Goal: Information Seeking & Learning: Learn about a topic

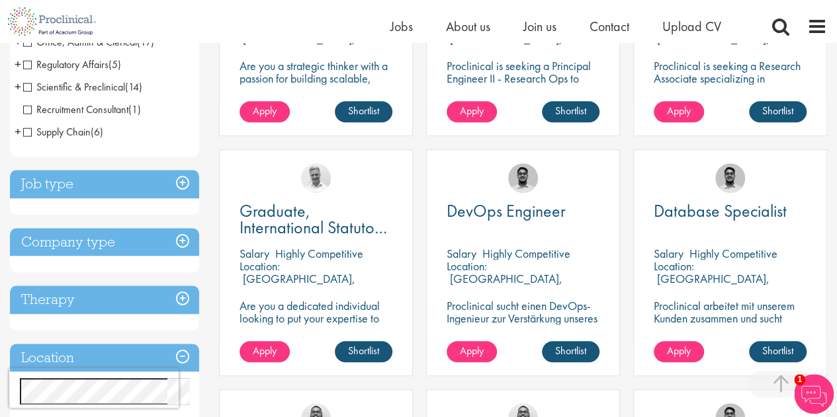
scroll to position [390, 0]
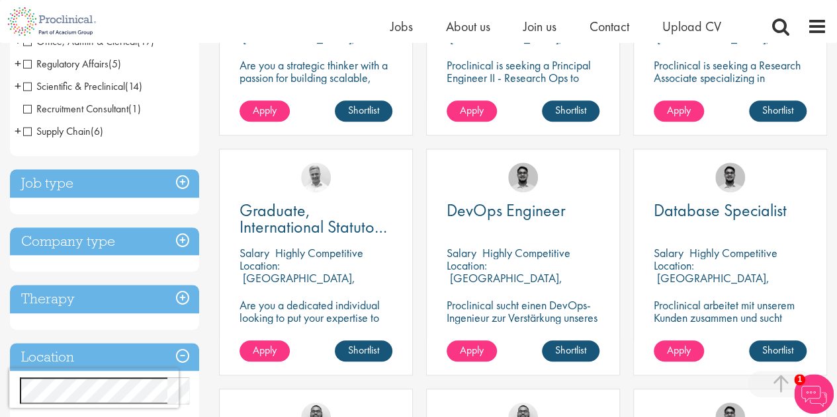
click at [152, 179] on h3 "Job type" at bounding box center [104, 183] width 189 height 28
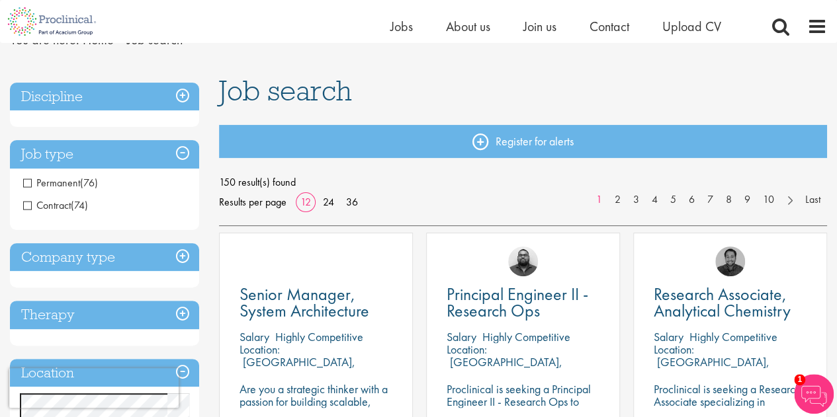
scroll to position [65, 0]
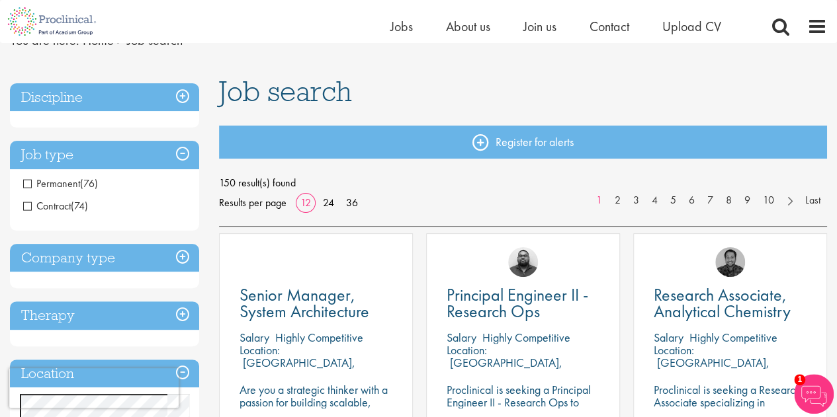
click at [140, 157] on h3 "Job type" at bounding box center [104, 155] width 189 height 28
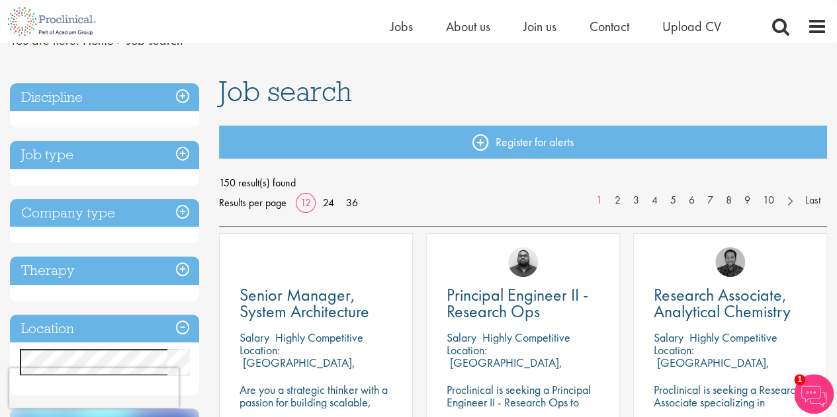
click at [140, 206] on h3 "Company type" at bounding box center [104, 213] width 189 height 28
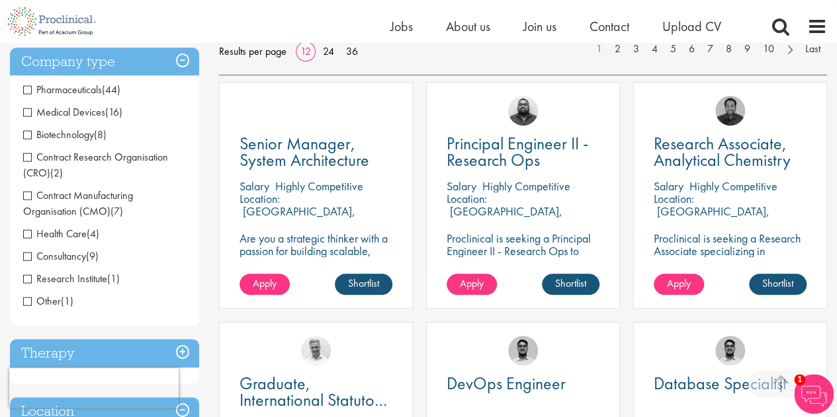
scroll to position [222, 0]
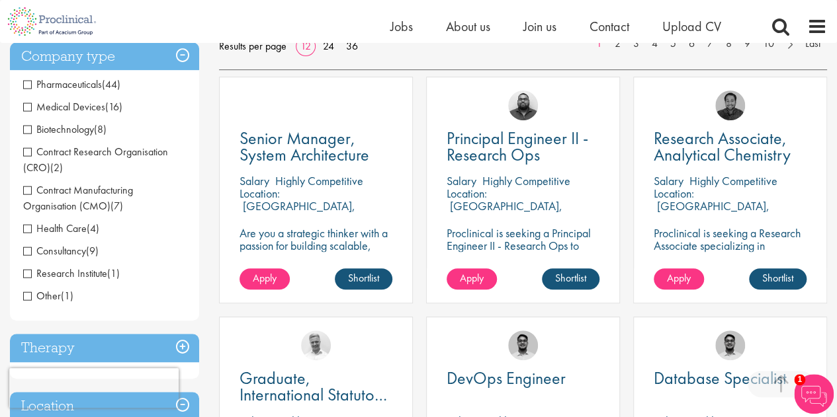
click at [96, 130] on span "(8)" at bounding box center [100, 129] width 13 height 14
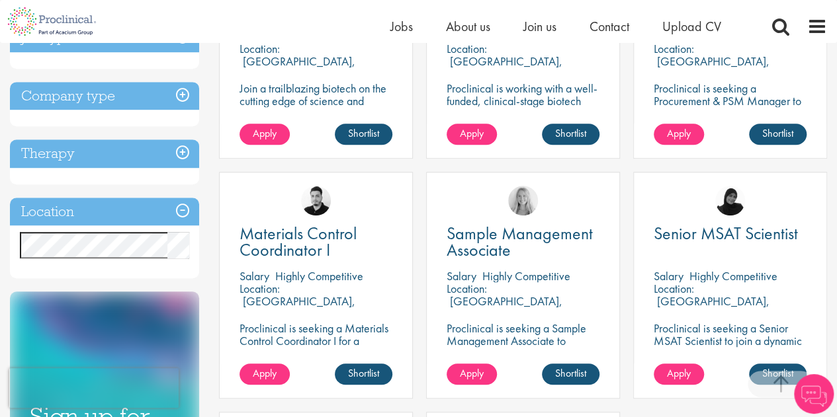
scroll to position [362, 0]
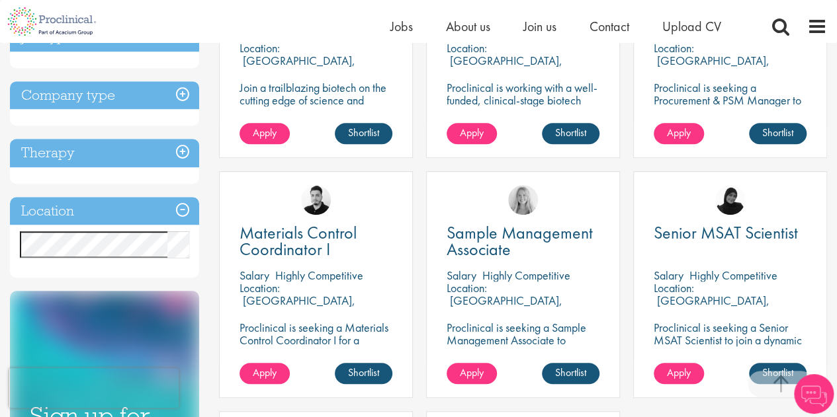
click at [134, 104] on h3 "Company type" at bounding box center [104, 95] width 189 height 28
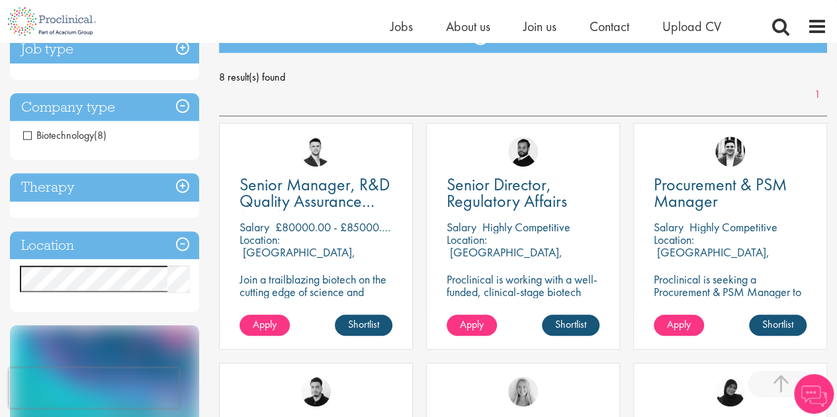
scroll to position [166, 0]
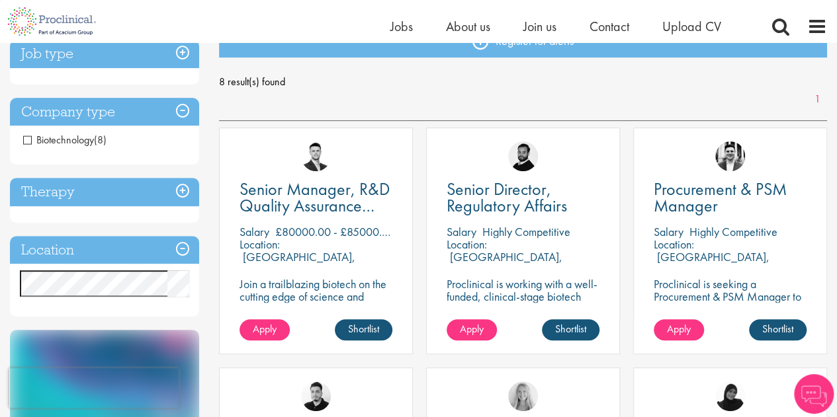
click at [128, 112] on h3 "Company type" at bounding box center [104, 112] width 189 height 28
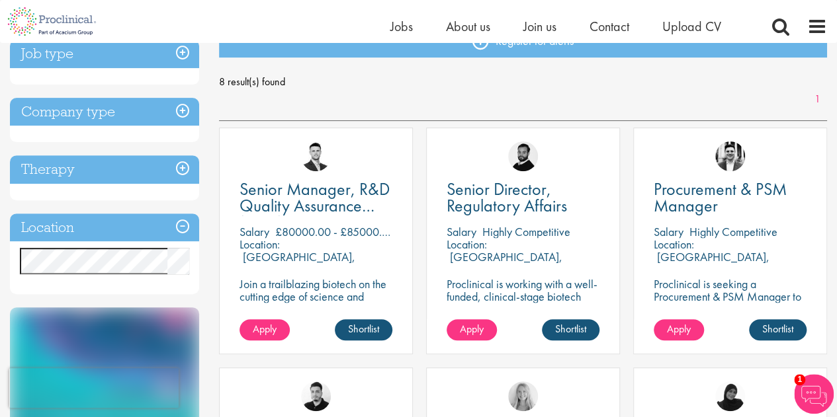
click at [121, 171] on h3 "Therapy" at bounding box center [104, 169] width 189 height 28
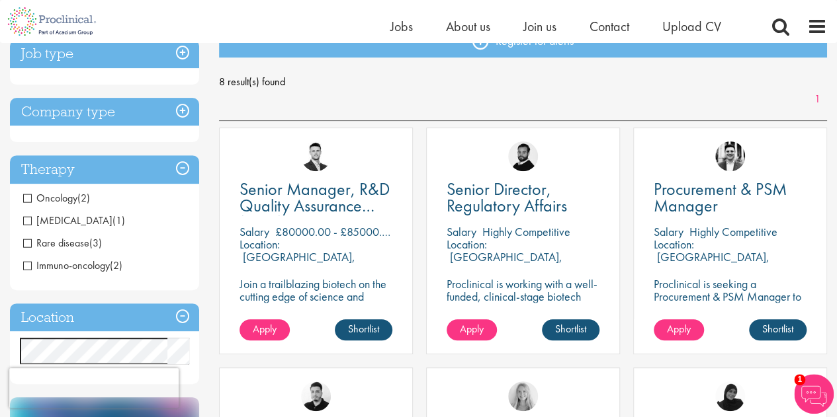
click at [118, 169] on h3 "Therapy" at bounding box center [104, 169] width 189 height 28
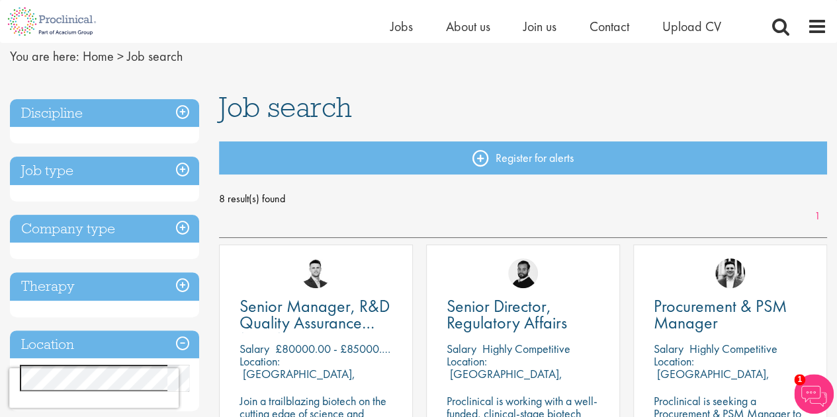
scroll to position [48, 0]
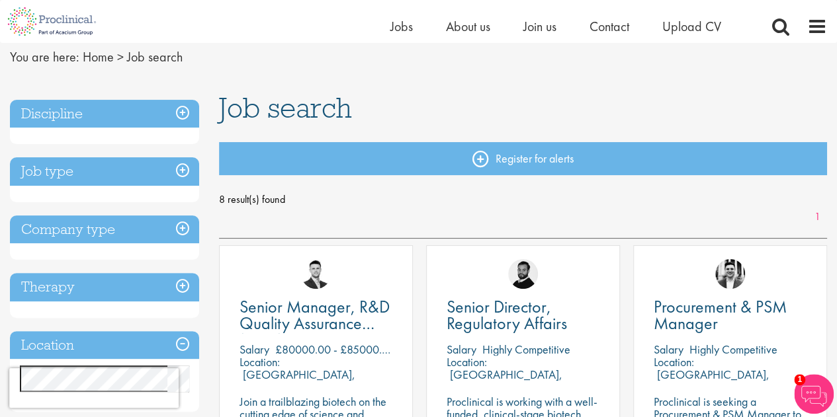
click at [118, 169] on h3 "Job type" at bounding box center [104, 171] width 189 height 28
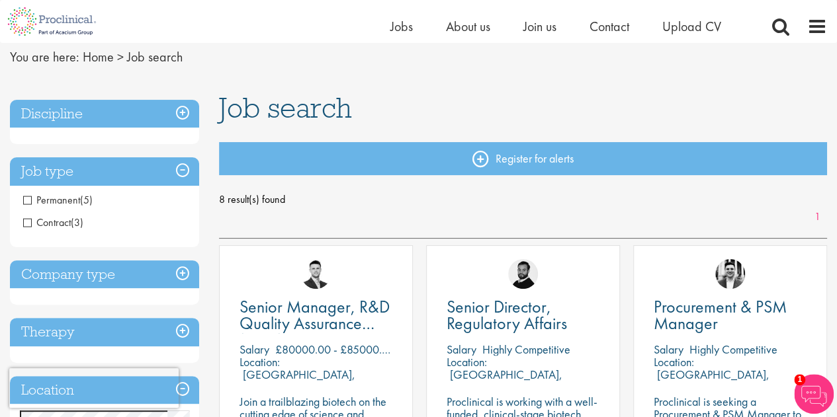
click at [131, 169] on h3 "Job type" at bounding box center [104, 171] width 189 height 28
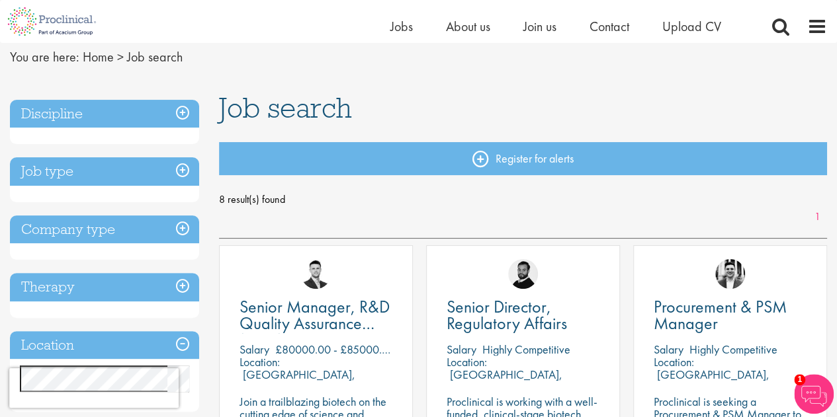
click at [160, 105] on h3 "Discipline" at bounding box center [104, 114] width 189 height 28
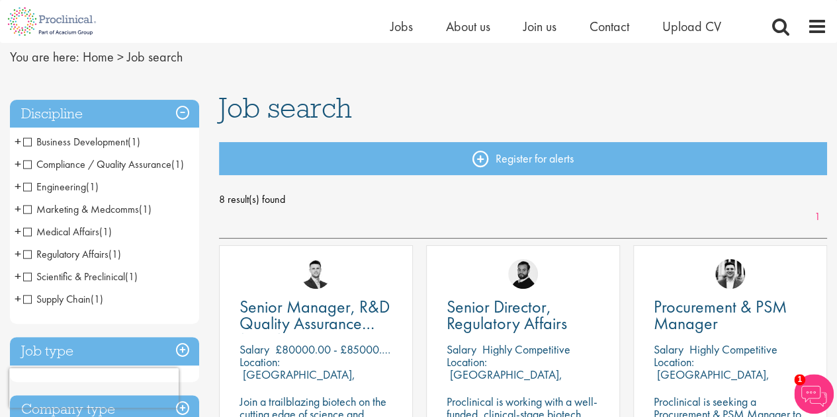
click at [160, 105] on h3 "Discipline" at bounding box center [104, 114] width 189 height 28
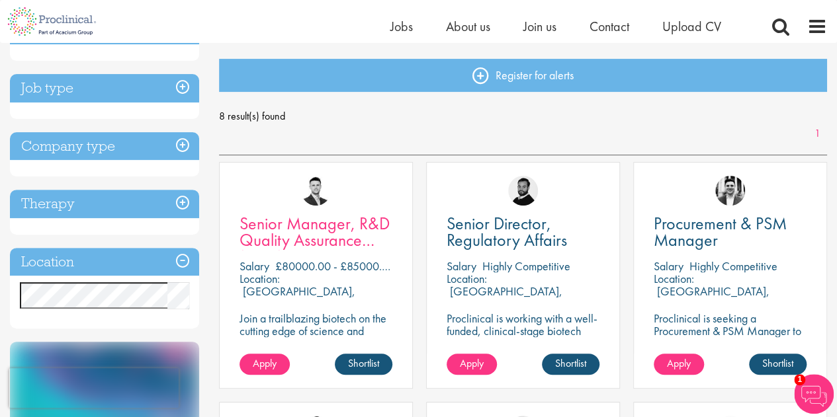
scroll to position [131, 0]
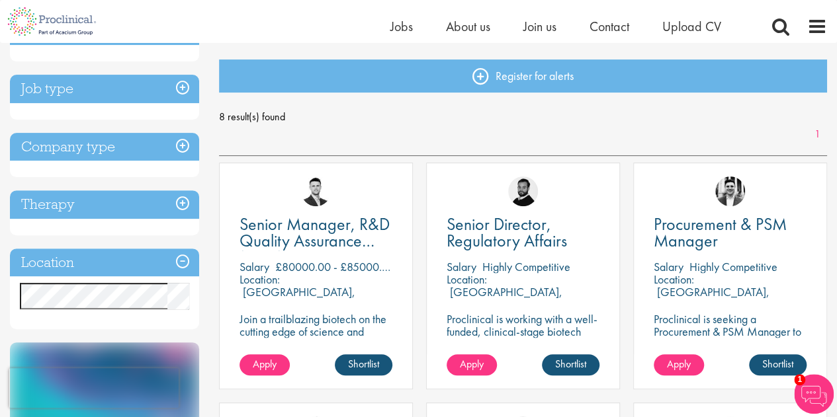
click at [159, 148] on h3 "Company type" at bounding box center [104, 147] width 189 height 28
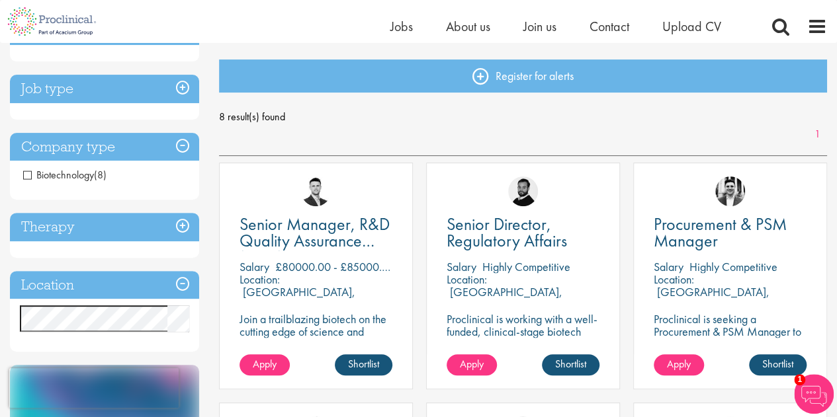
click at [86, 176] on span "Biotechnology" at bounding box center [58, 175] width 71 height 14
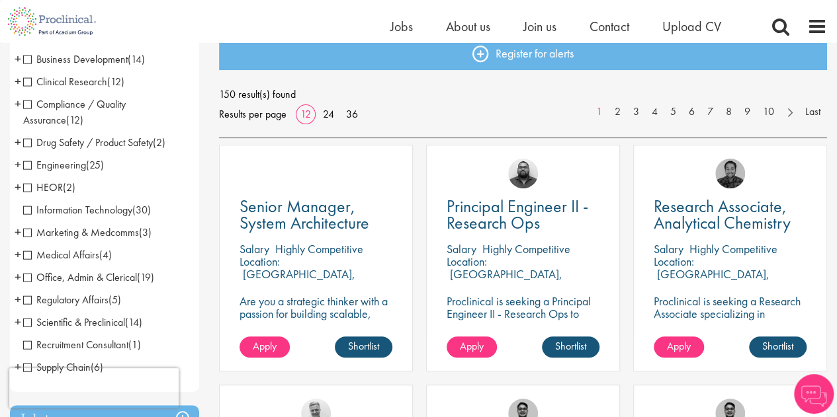
scroll to position [62, 0]
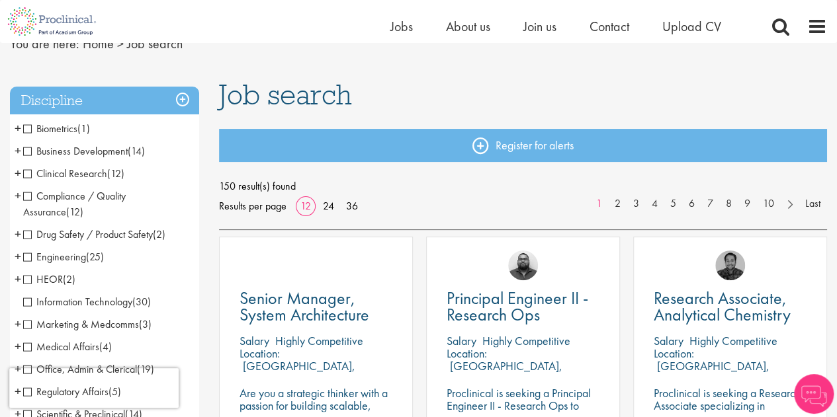
drag, startPoint x: 89, startPoint y: 171, endPoint x: 159, endPoint y: 101, distance: 99.6
click at [159, 101] on div "Discipline Biometrics (1) - + Statistics (1) Business Development (14) - + Lice…" at bounding box center [104, 286] width 189 height 398
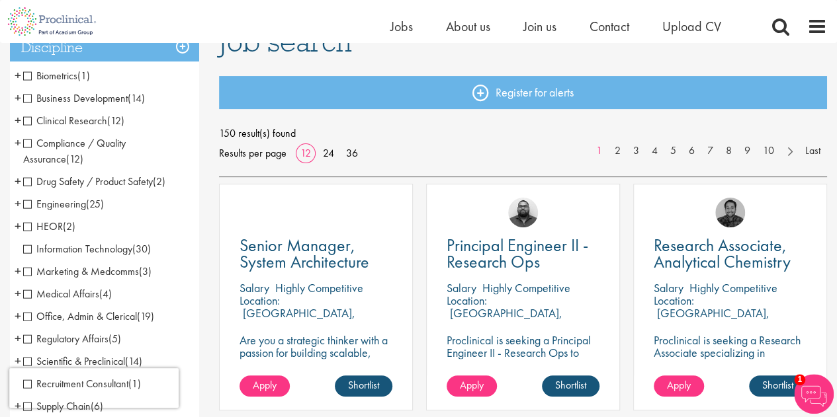
scroll to position [114, 0]
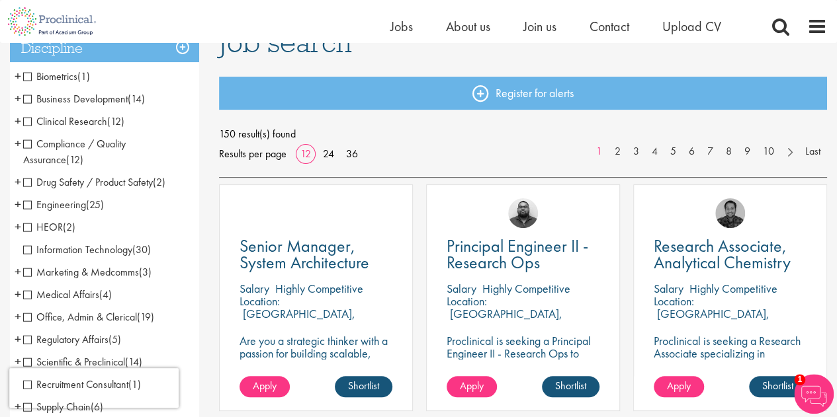
click at [96, 122] on span "Clinical Research" at bounding box center [65, 121] width 84 height 14
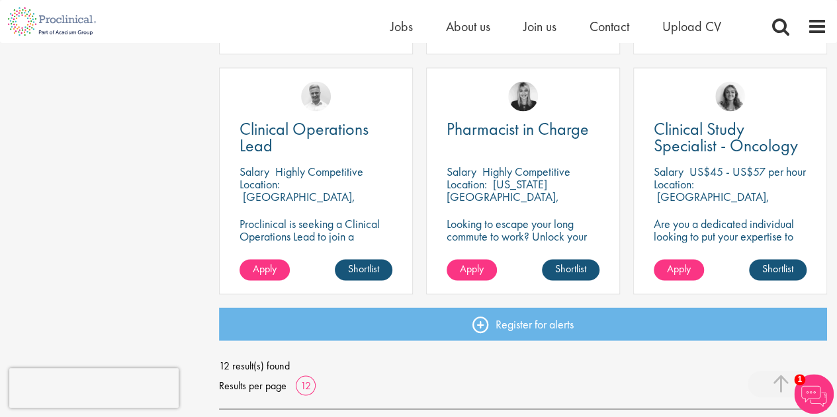
scroll to position [957, 0]
